Goal: Information Seeking & Learning: Check status

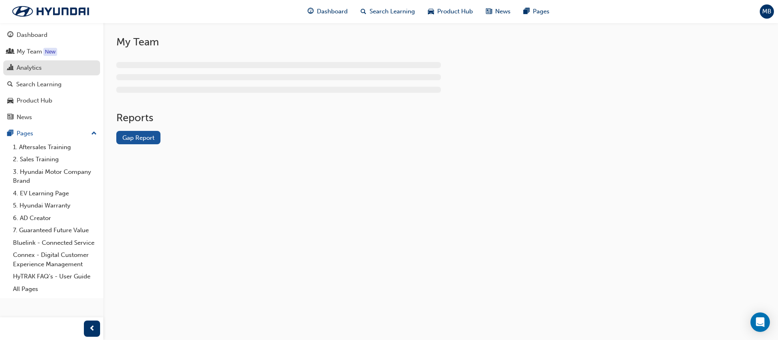
click at [34, 64] on div "Analytics" at bounding box center [29, 67] width 25 height 9
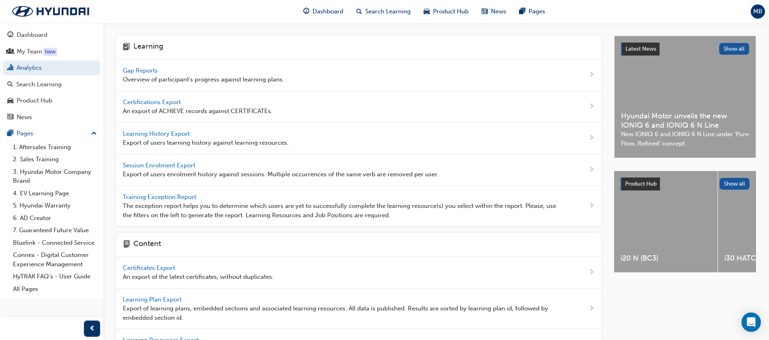
click at [143, 70] on span "Gap Reports" at bounding box center [141, 70] width 36 height 7
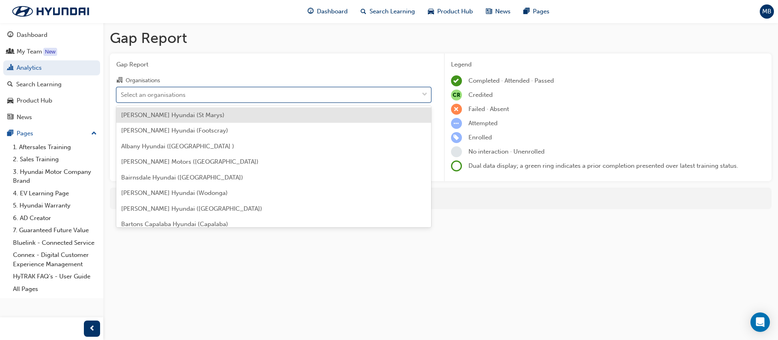
click at [183, 94] on div "Select an organisations" at bounding box center [153, 94] width 65 height 9
click at [122, 94] on input "Organisations option [PERSON_NAME] Hyundai (St Marys) focused, 1 of 182. 182 re…" at bounding box center [121, 94] width 1 height 7
type input "lle"
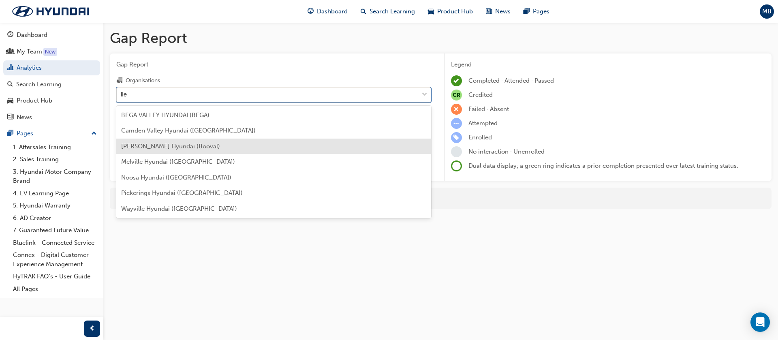
click at [143, 145] on span "[PERSON_NAME] Hyundai (Booval)" at bounding box center [170, 146] width 99 height 7
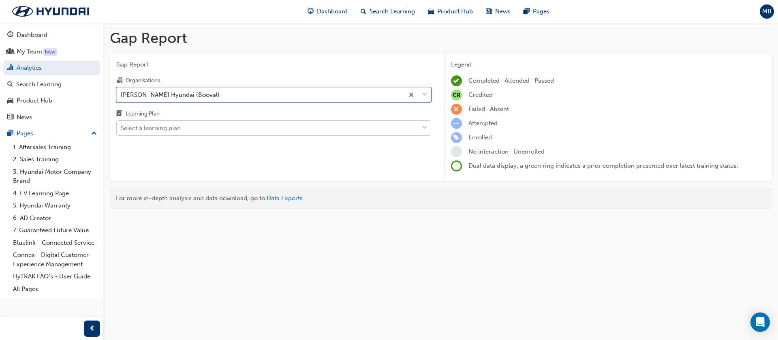
click at [172, 130] on div "Select a learning plan" at bounding box center [151, 128] width 60 height 9
click at [122, 130] on input "Learning Plan Select a learning plan" at bounding box center [121, 127] width 1 height 7
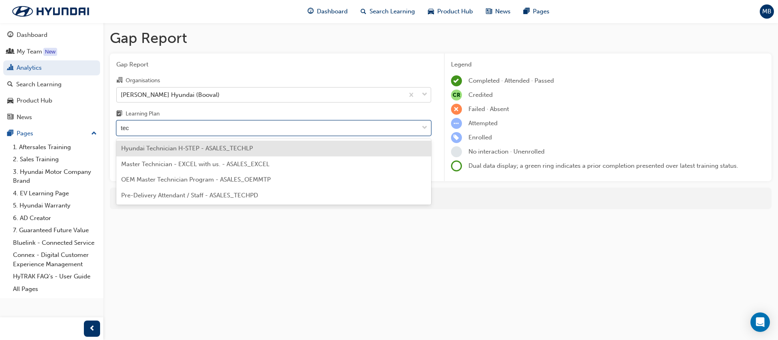
type input "tech"
click at [184, 152] on div "Hyundai Technician H-STEP - ASALES_TECHLP" at bounding box center [273, 149] width 315 height 16
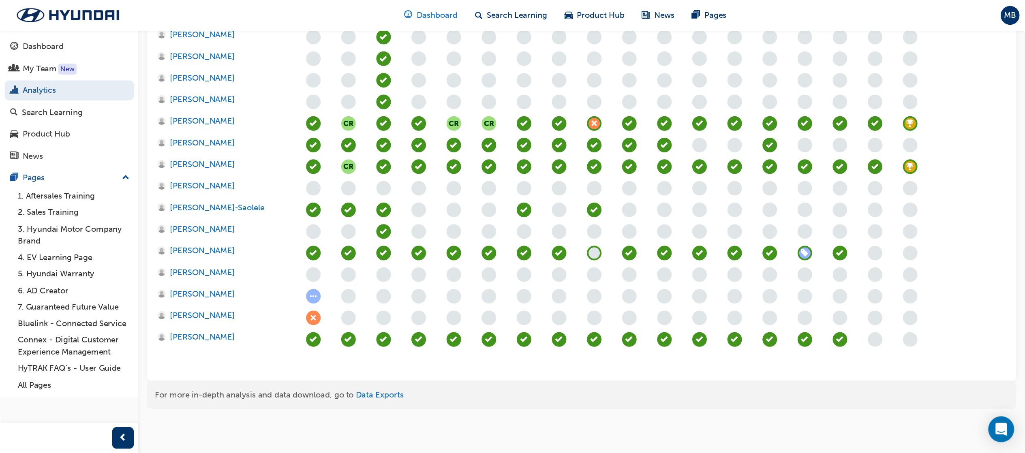
scroll to position [263, 0]
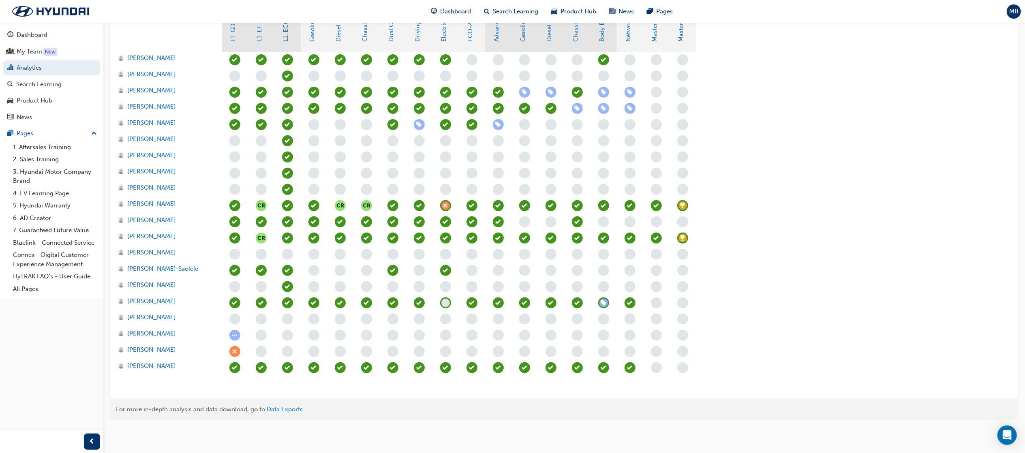
drag, startPoint x: 315, startPoint y: 8, endPoint x: 703, endPoint y: 116, distance: 403.4
click at [703, 116] on div "CR CR CR CR" at bounding box center [472, 222] width 500 height 340
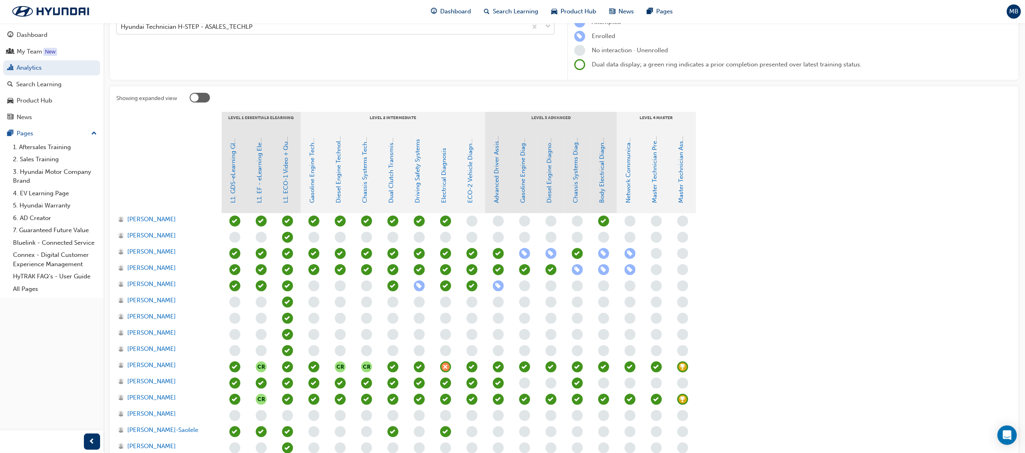
scroll to position [0, 0]
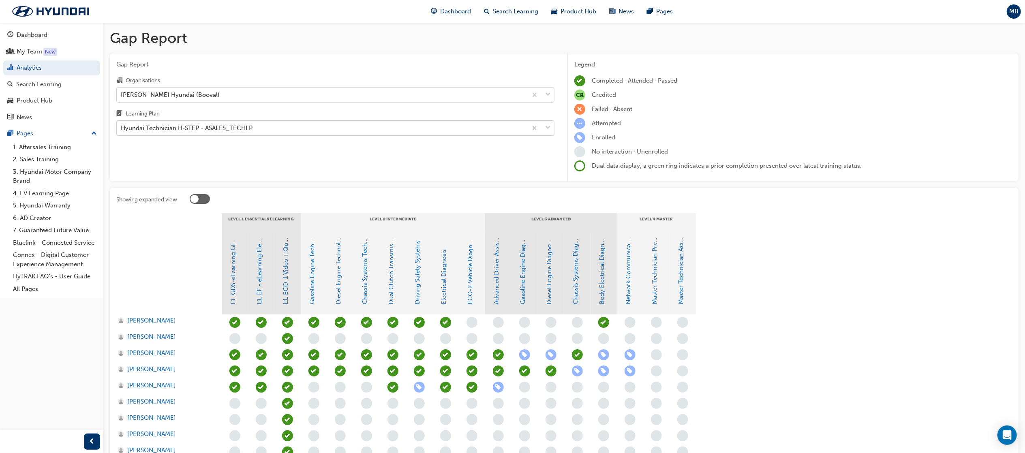
click at [209, 129] on div "Hyundai Technician H-STEP - ASALES_TECHLP" at bounding box center [187, 128] width 132 height 9
click at [122, 129] on input "Learning Plan Hyundai Technician H-STEP - ASALES_TECHLP" at bounding box center [121, 127] width 1 height 7
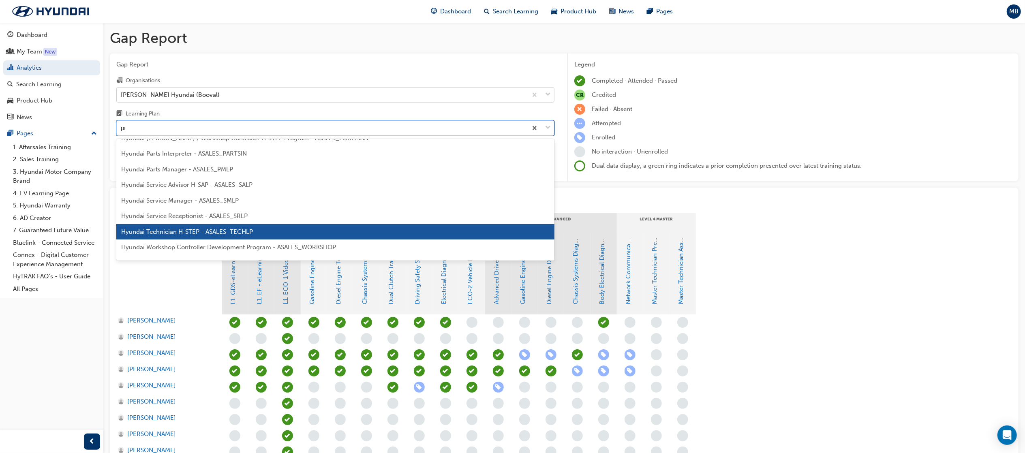
scroll to position [38, 0]
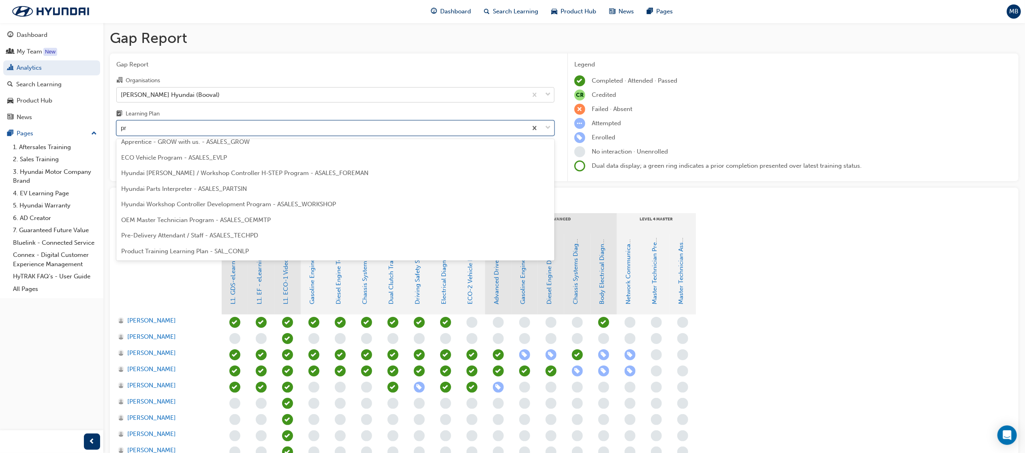
type input "pre"
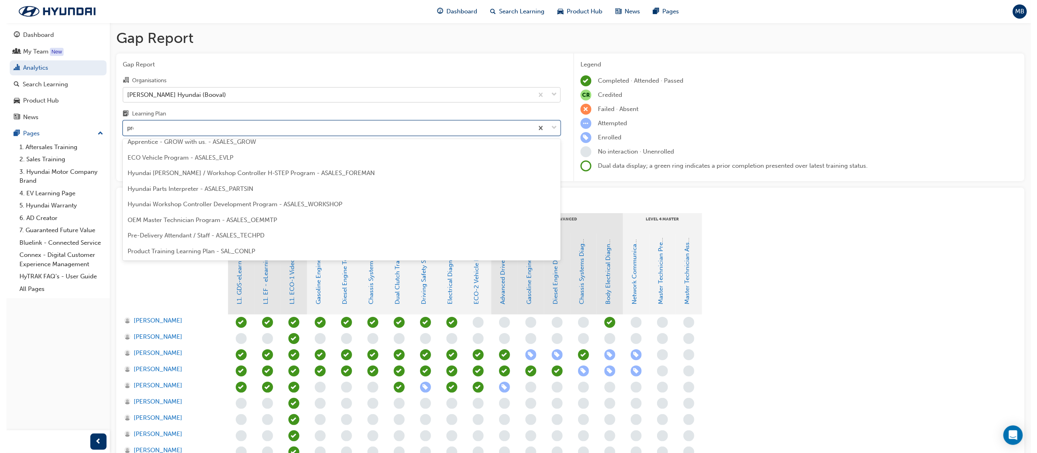
scroll to position [0, 0]
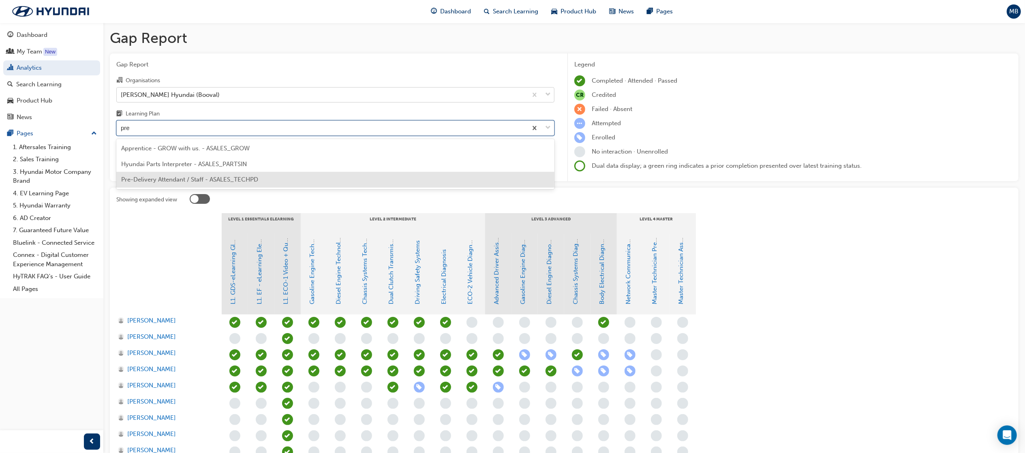
click at [211, 173] on div "Pre-Delivery Attendant / Staff - ASALES_TECHPD" at bounding box center [335, 180] width 438 height 16
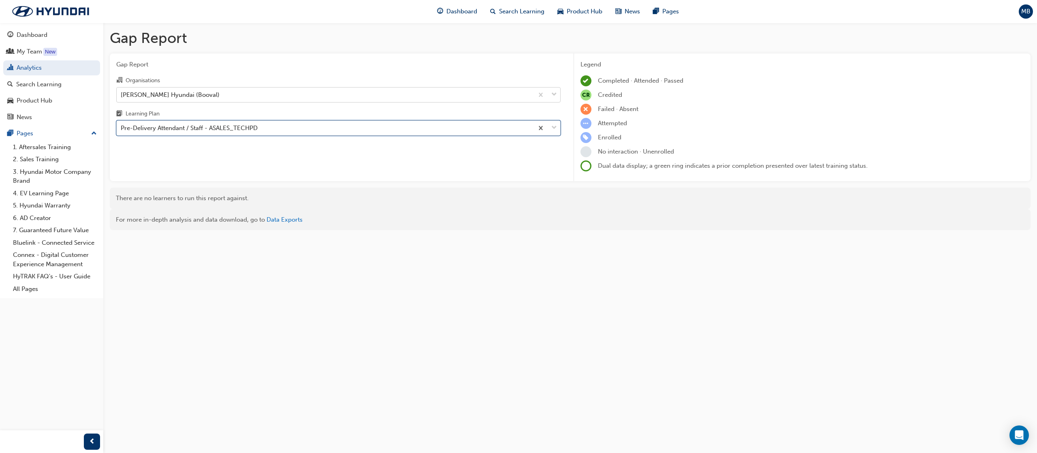
click at [482, 125] on div "Pre-Delivery Attendant / Staff - ASALES_TECHPD" at bounding box center [325, 128] width 417 height 14
click at [122, 125] on input "Learning Plan option Pre-Delivery Attendant / Staff - ASALES_TECHPD, selected. …" at bounding box center [121, 127] width 1 height 7
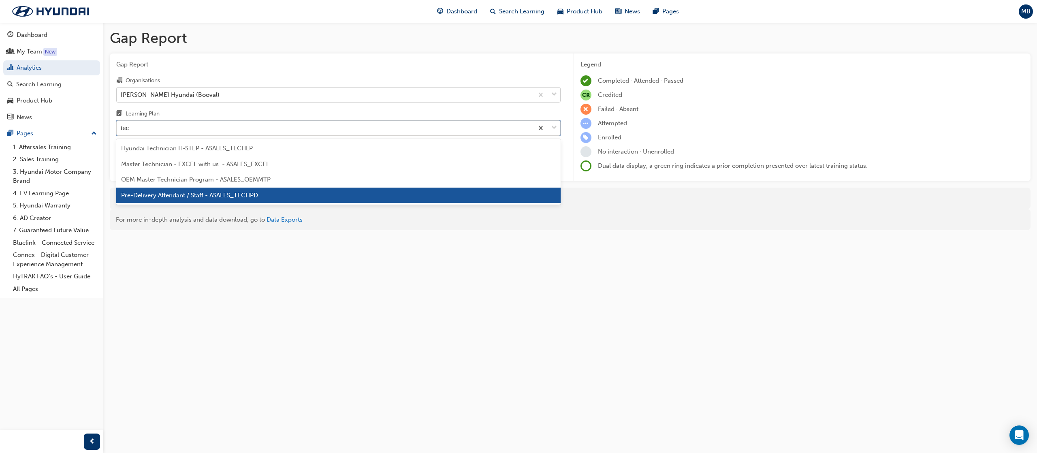
type input "tech"
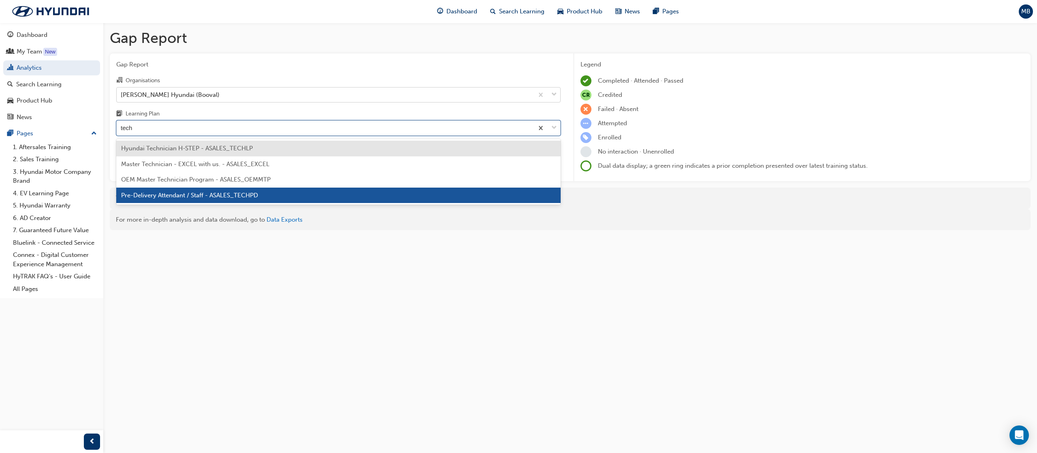
click at [211, 147] on span "Hyundai Technician H-STEP - ASALES_TECHLP" at bounding box center [187, 148] width 132 height 7
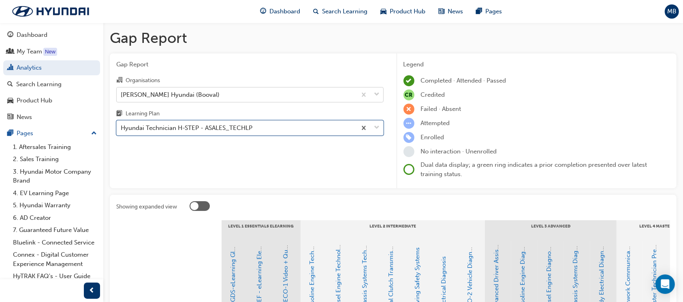
drag, startPoint x: 892, startPoint y: 2, endPoint x: 347, endPoint y: 65, distance: 549.0
click at [347, 65] on span "Gap Report" at bounding box center [249, 64] width 267 height 9
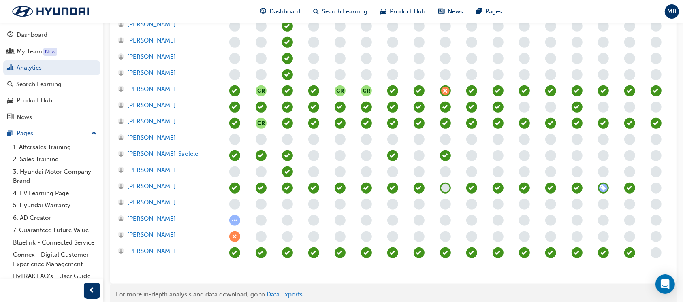
scroll to position [429, 0]
